Goal: Complete application form

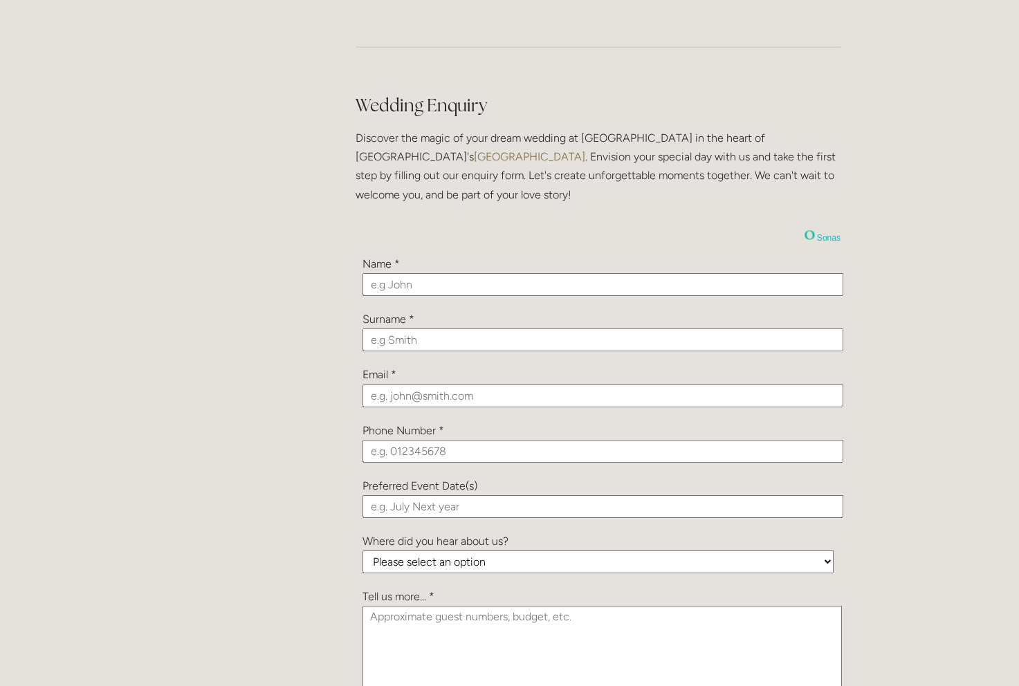
scroll to position [1365, 0]
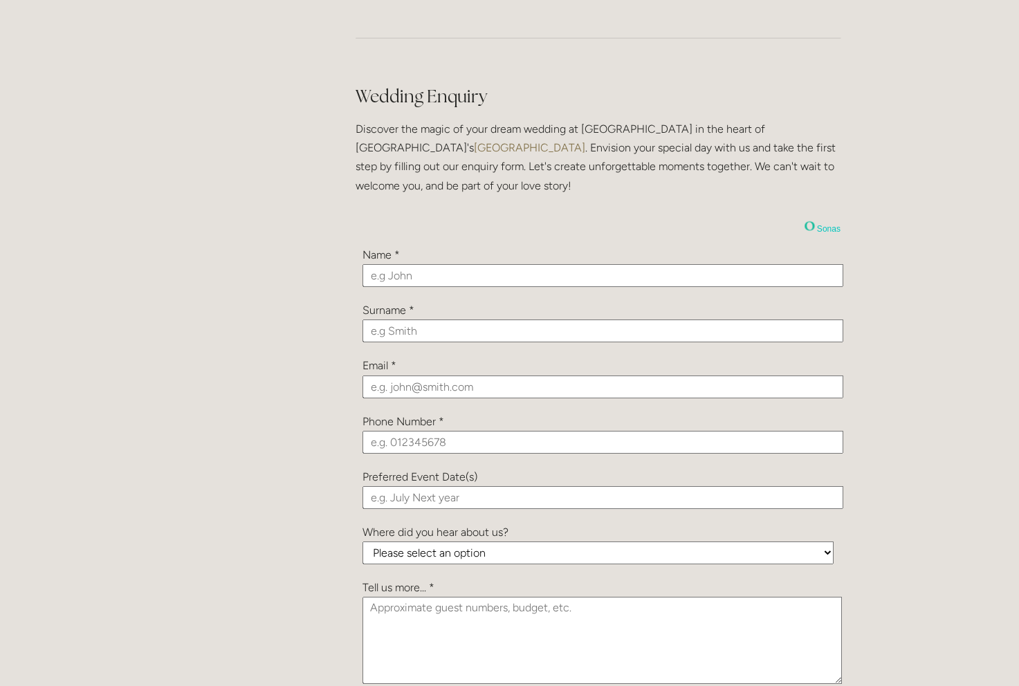
click at [465, 275] on input "text" at bounding box center [602, 275] width 481 height 23
type input "[PERSON_NAME]"
click at [393, 392] on input "email" at bounding box center [602, 387] width 481 height 23
type input "[EMAIL_ADDRESS][DOMAIN_NAME]"
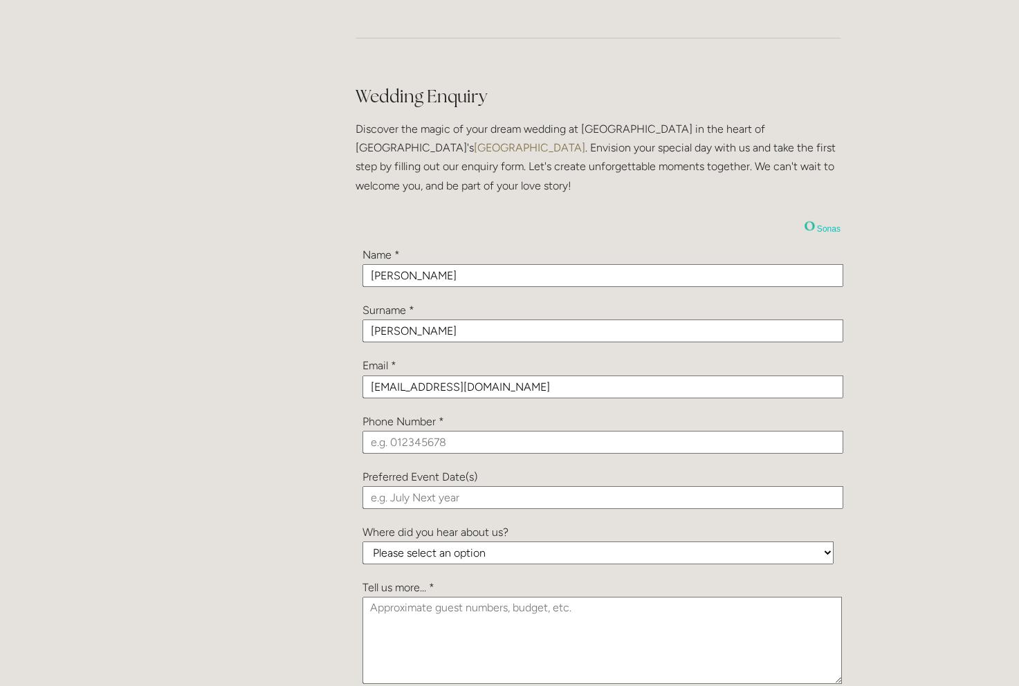
click at [389, 456] on div "Phone Number *" at bounding box center [598, 432] width 485 height 55
click at [391, 445] on input "tel" at bounding box center [602, 442] width 481 height 23
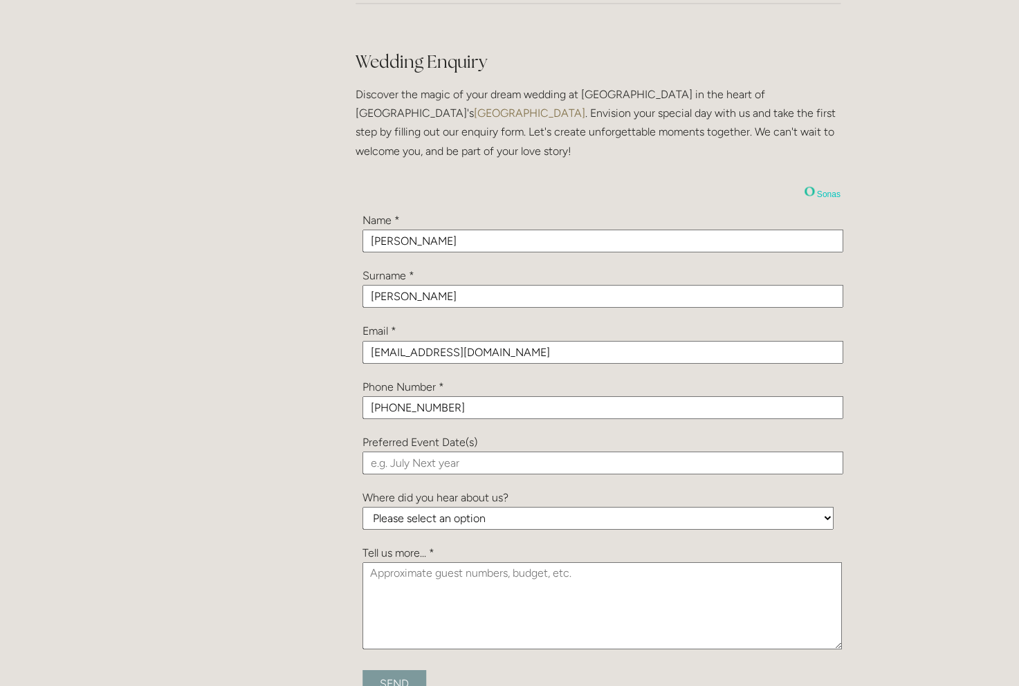
scroll to position [1408, 0]
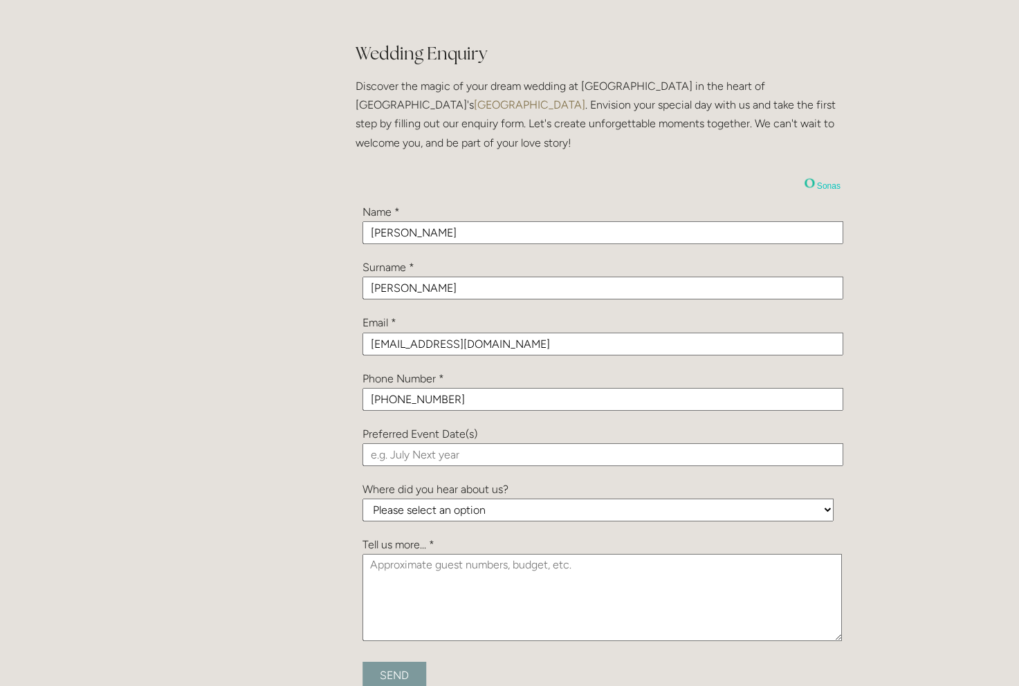
type input "[PHONE_NUMBER]"
click at [412, 462] on input "text" at bounding box center [602, 454] width 481 height 23
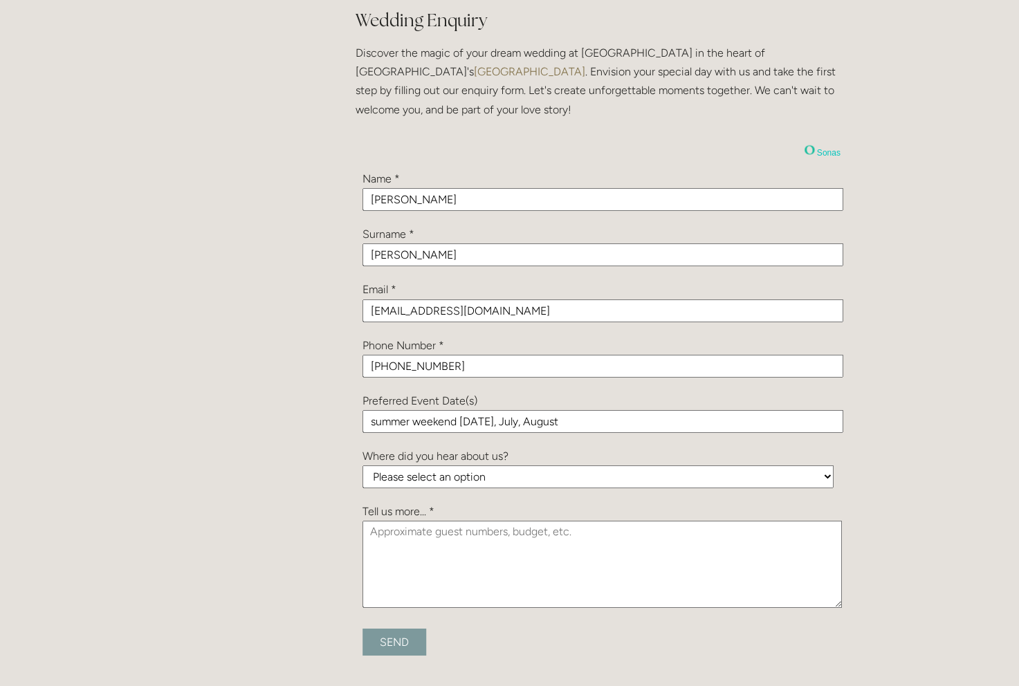
click at [543, 427] on input "summer weekend [DATE], July, August" at bounding box center [602, 421] width 481 height 23
type input "summer weekend [DATE], July, or August"
click at [362, 465] on select "Please select an option Been a Guest at the Venue Bridebook Guides for Brides H…" at bounding box center [597, 476] width 471 height 23
select select "GzCZ4snnD9PZSm5sa"
click option "Social Media" at bounding box center [0, 0] width 0 height 0
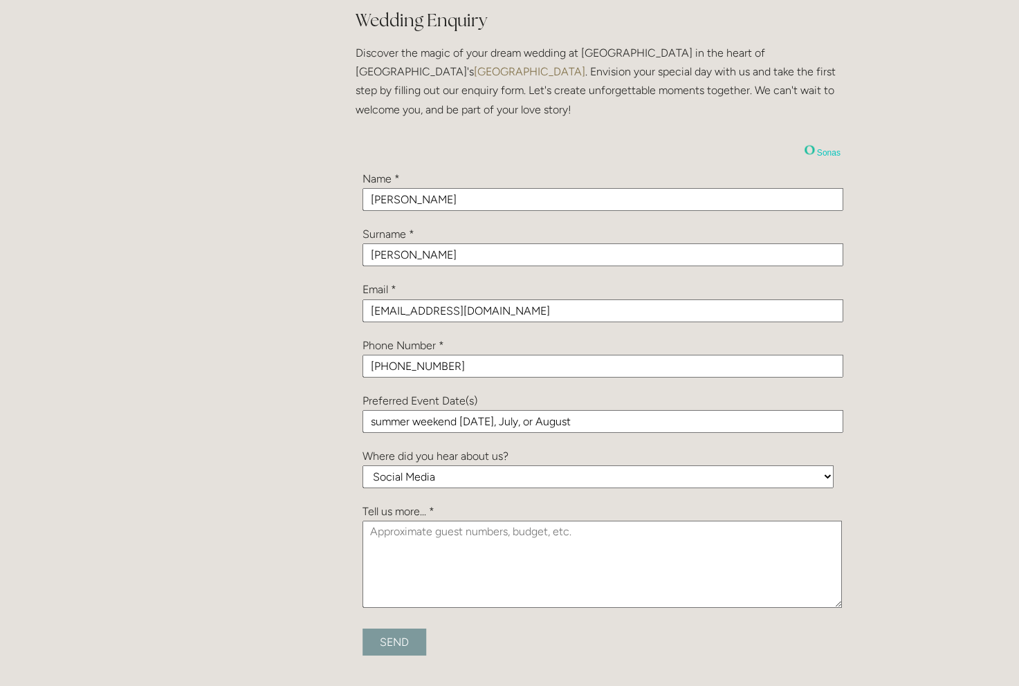
click at [468, 551] on textarea at bounding box center [601, 564] width 479 height 87
paste textarea "[URL][DOMAIN_NAME]"
type textarea "[URL][DOMAIN_NAME]"
paste textarea "My Fiance and I are planning our wedding for the summer of 2026 (thinking weeke…"
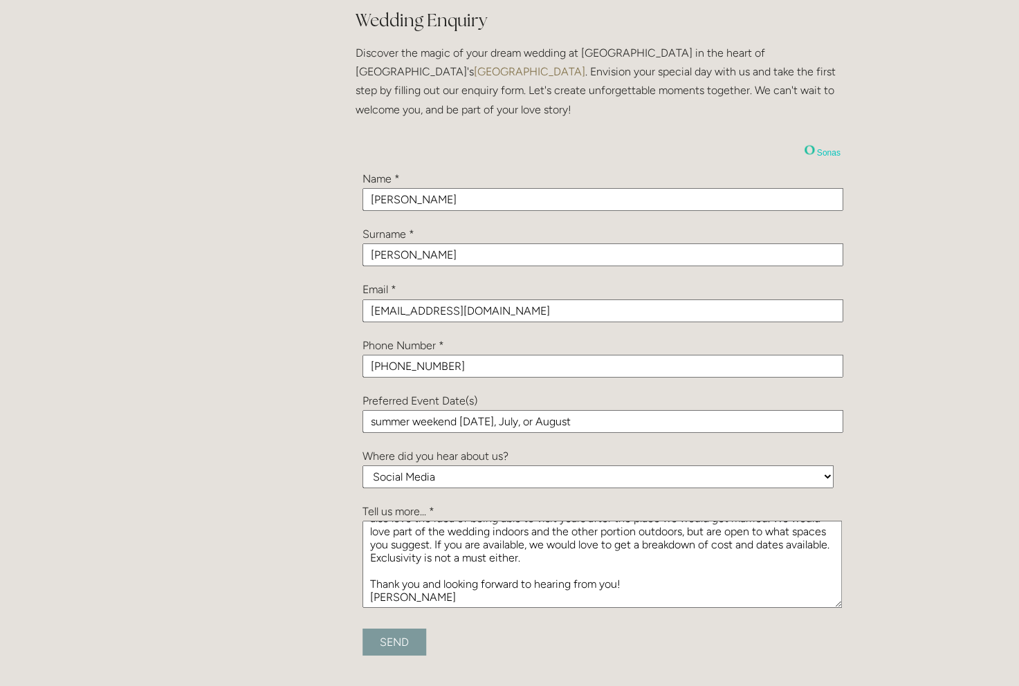
scroll to position [95, 0]
click at [548, 560] on textarea "My Fiance and I are planning our wedding for the summer of 2026 (thinking weeke…" at bounding box center [601, 564] width 479 height 87
type textarea "My Fiance and I are planning our wedding for the summer of 2026 (thinking weeke…"
click at [396, 650] on input "Send" at bounding box center [394, 642] width 64 height 27
type input "Submitting..."
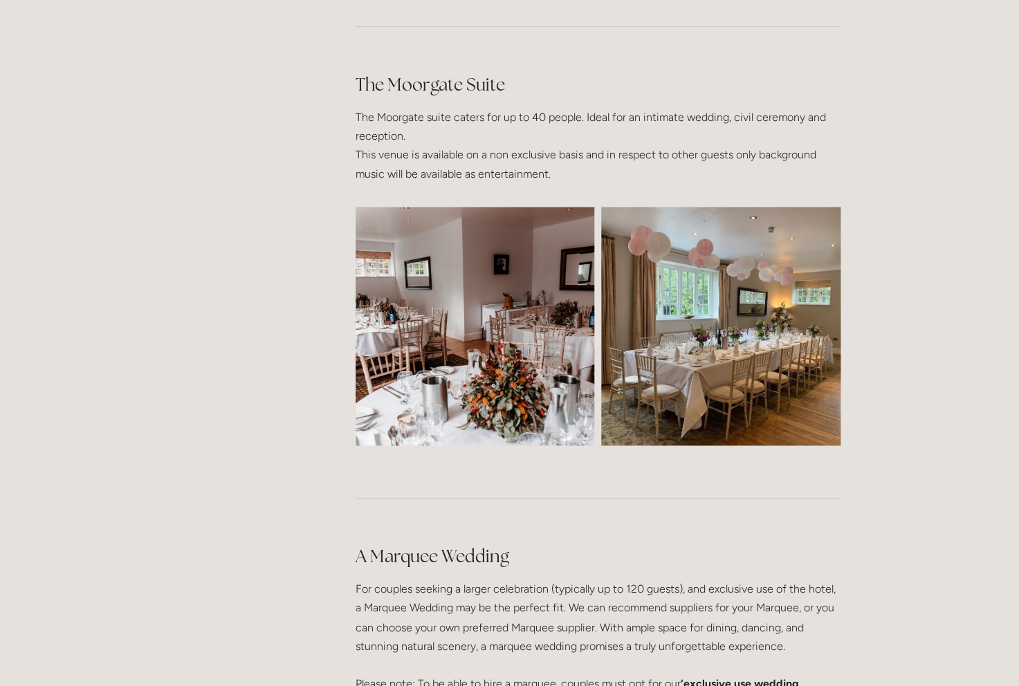
scroll to position [2148, 0]
